Goal: Find contact information: Find contact information

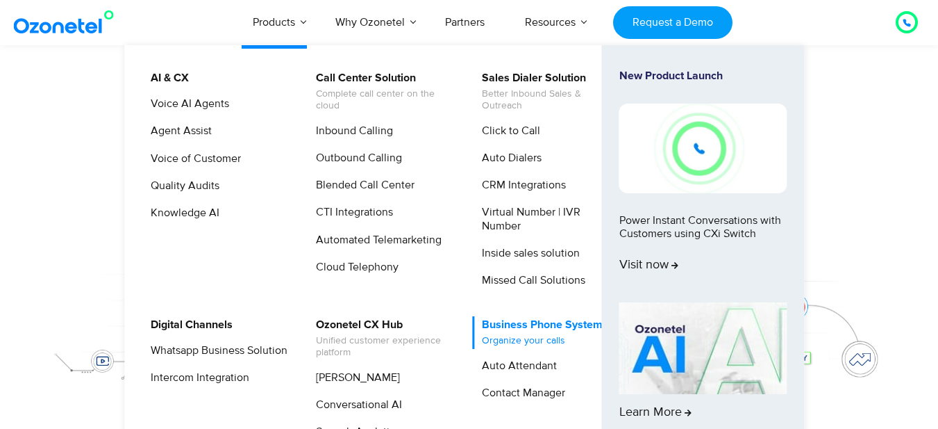
scroll to position [139, 0]
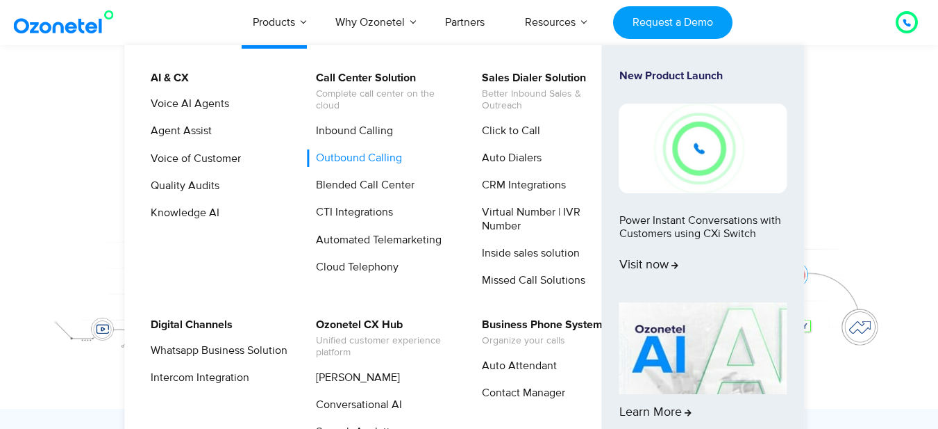
click at [365, 157] on link "Outbound Calling" at bounding box center [355, 157] width 97 height 17
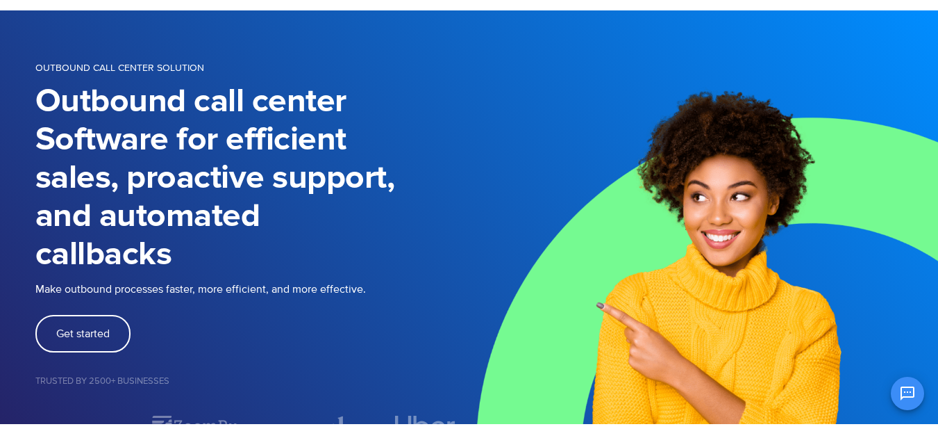
scroll to position [139, 0]
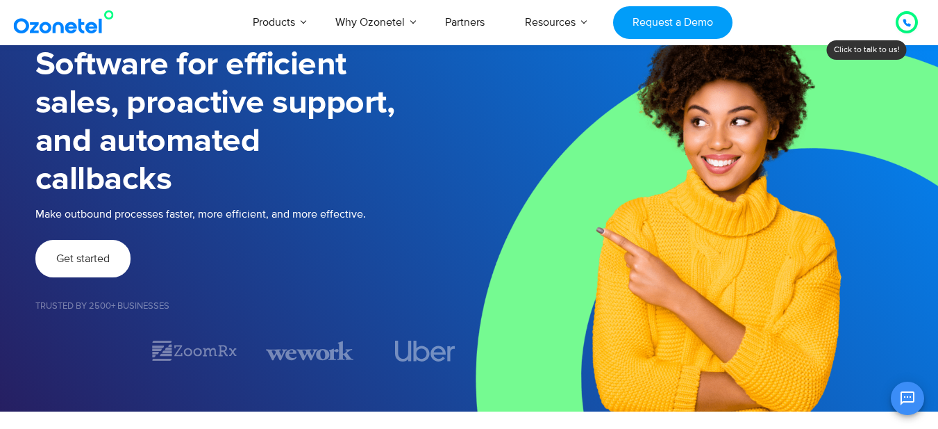
click at [95, 261] on span "Get started" at bounding box center [82, 258] width 53 height 11
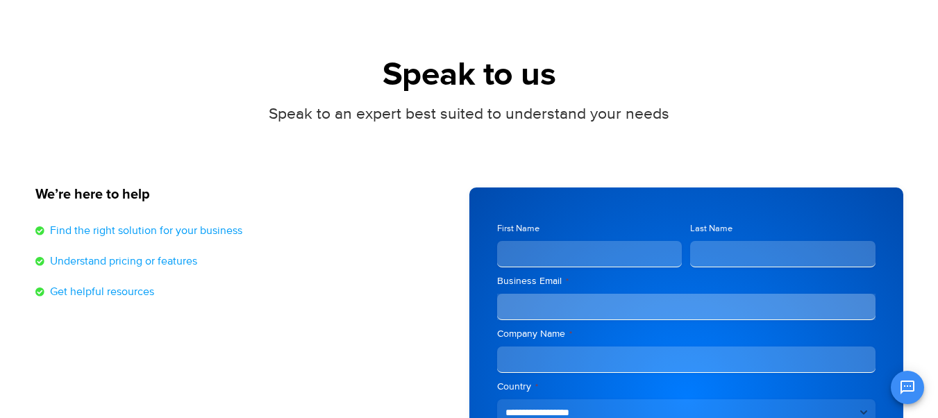
scroll to position [69, 0]
